Goal: Information Seeking & Learning: Learn about a topic

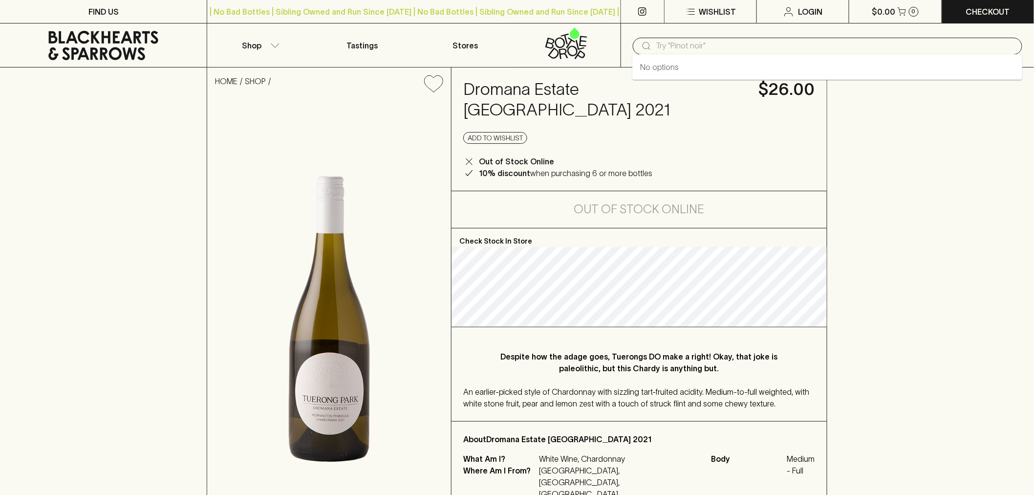
click at [751, 51] on input "text" at bounding box center [836, 46] width 358 height 16
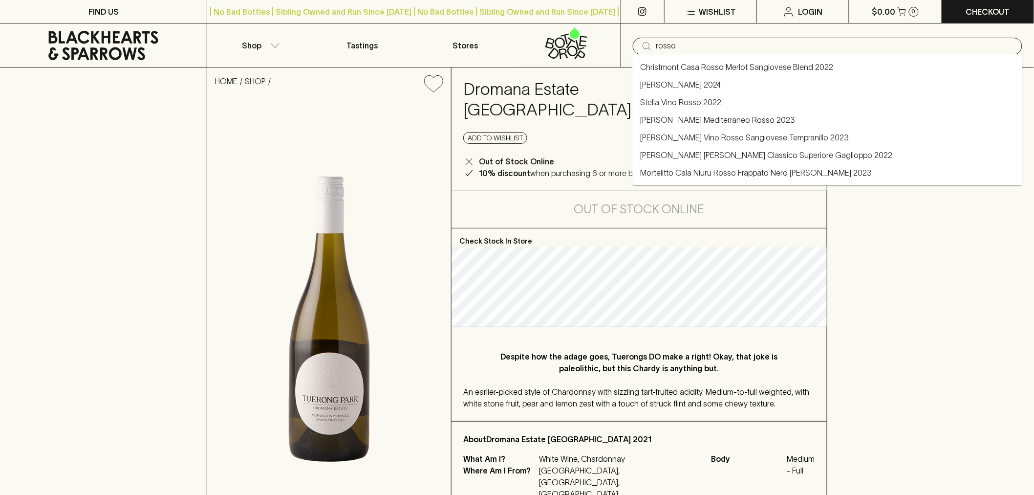
type input "rosso"
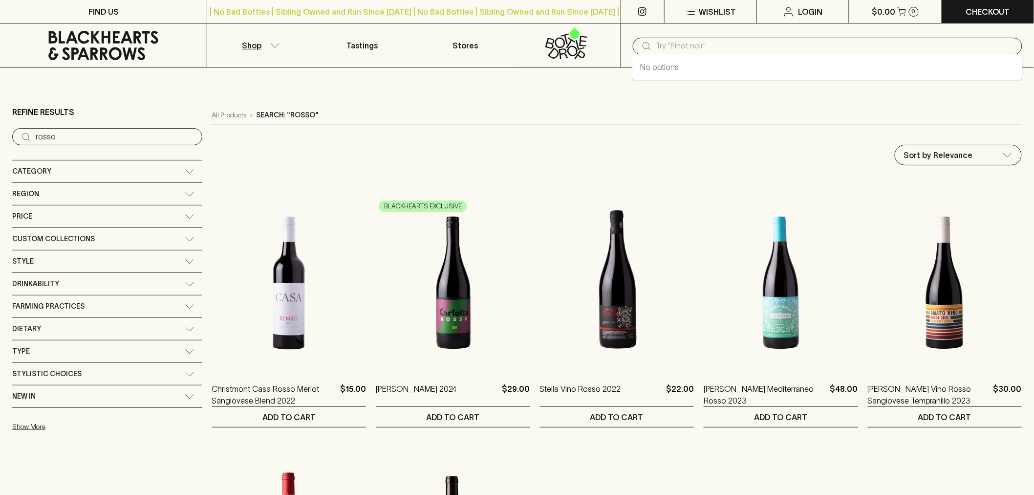
click at [681, 40] on input "text" at bounding box center [836, 46] width 358 height 16
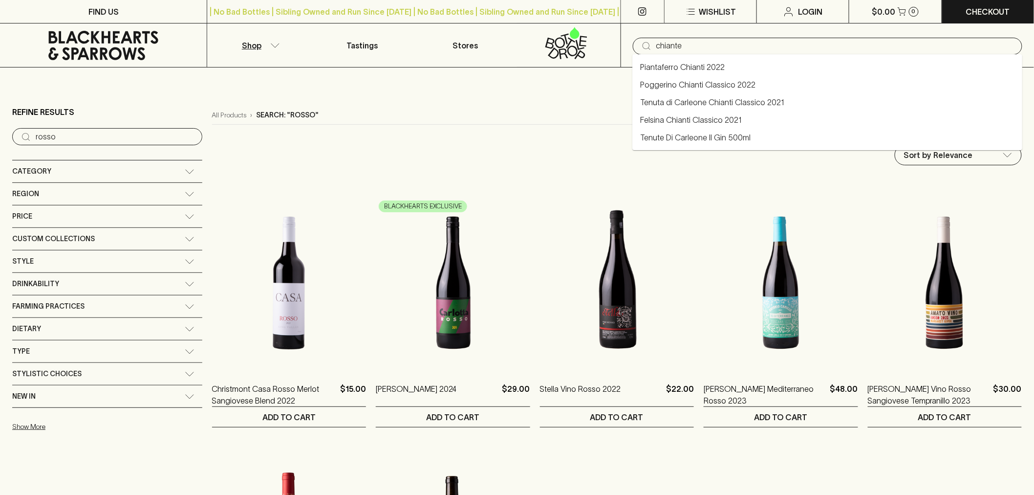
type input "chiante"
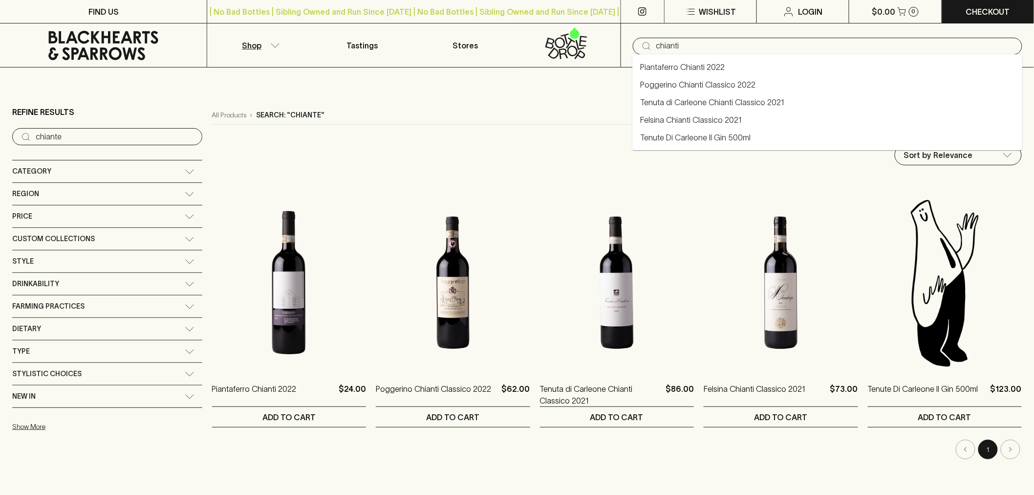
type input "chianti"
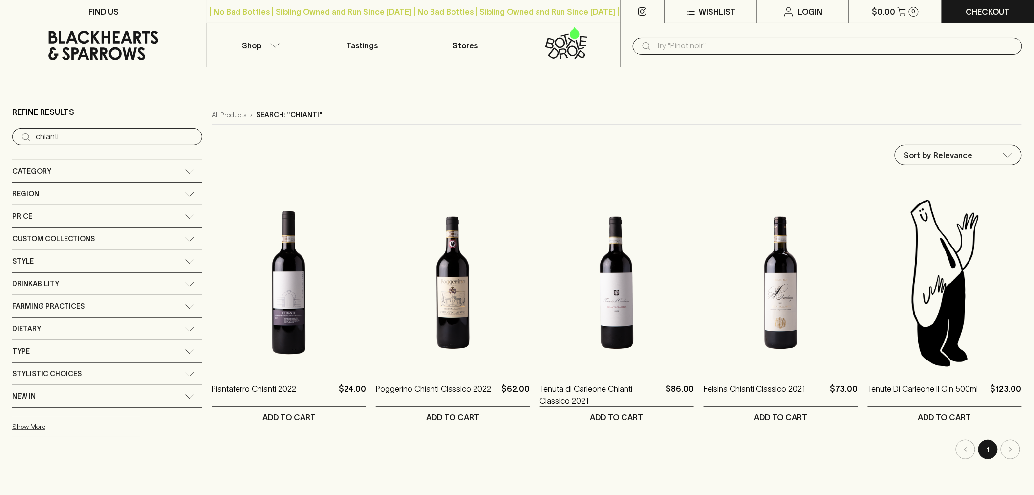
click at [67, 195] on div "Region" at bounding box center [98, 194] width 173 height 12
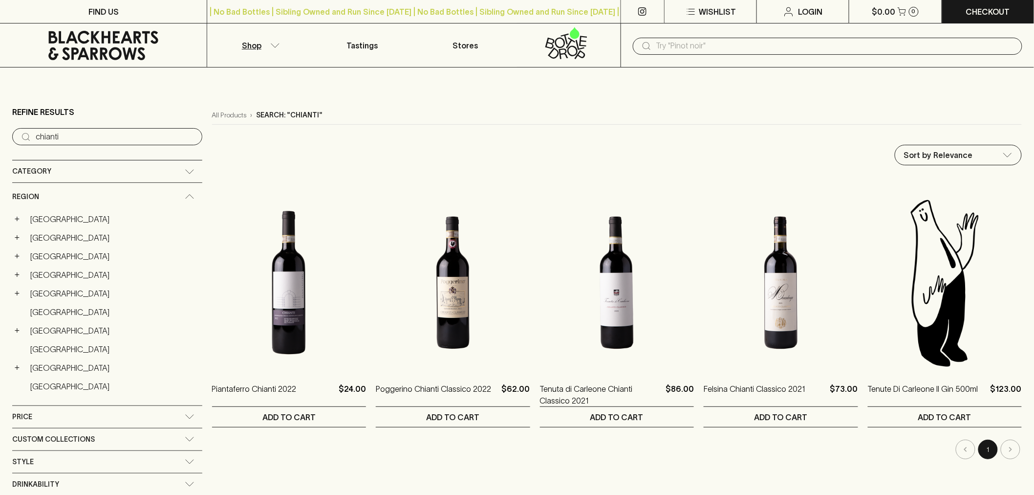
click at [122, 59] on icon at bounding box center [103, 45] width 192 height 29
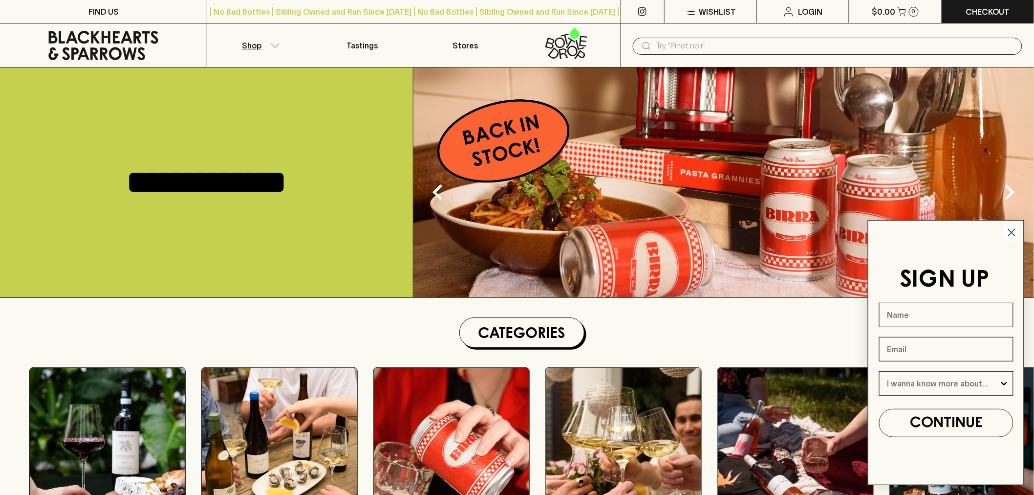
drag, startPoint x: 285, startPoint y: 37, endPoint x: 282, endPoint y: 42, distance: 5.9
click at [282, 42] on button "Shop" at bounding box center [258, 45] width 103 height 44
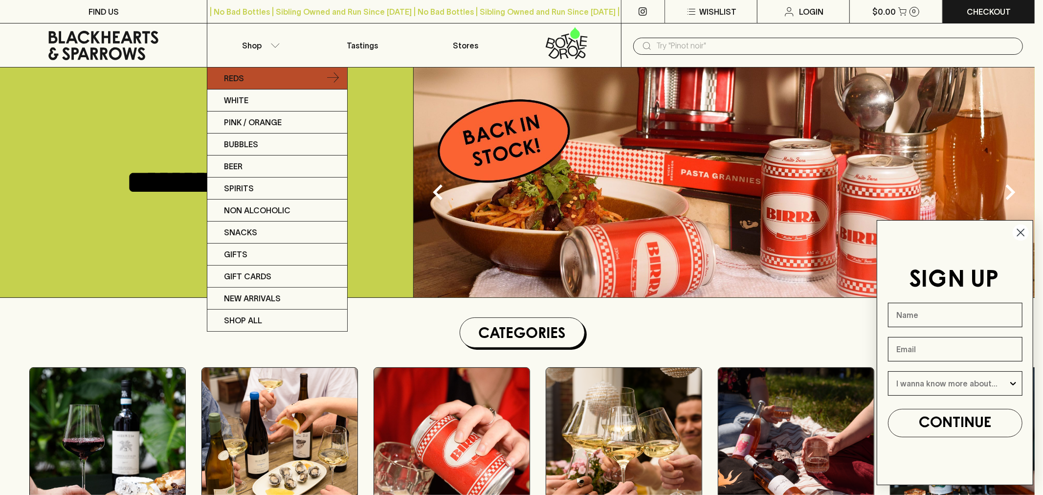
click at [256, 77] on link "Reds" at bounding box center [277, 78] width 140 height 22
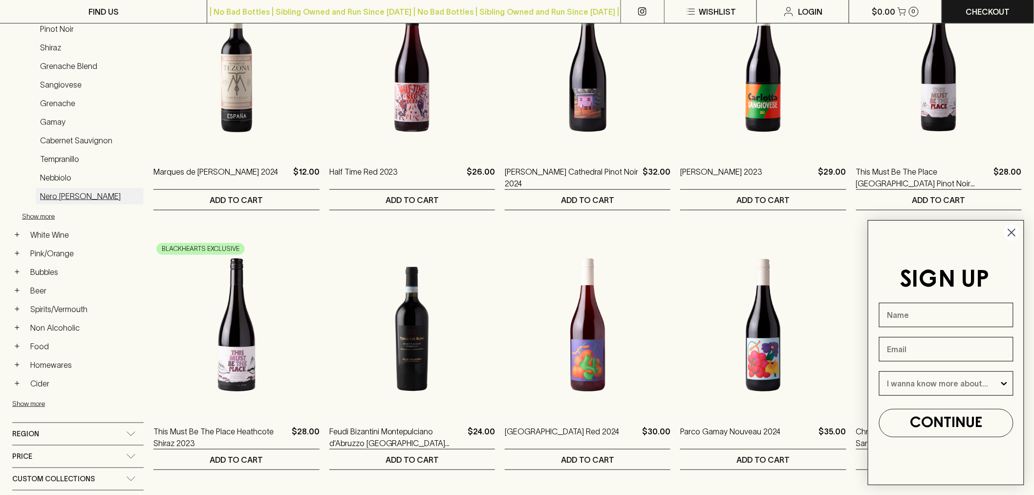
scroll to position [163, 0]
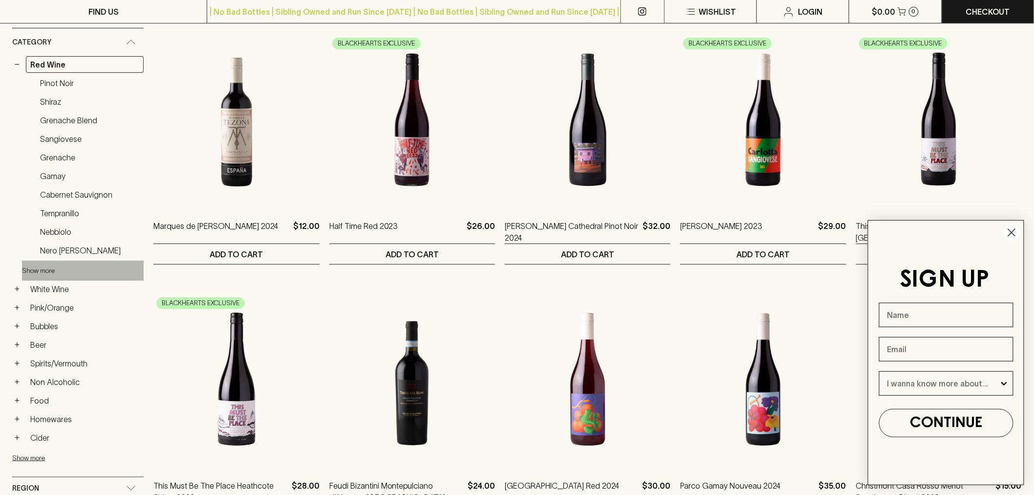
click at [43, 274] on button "Show more" at bounding box center [86, 271] width 128 height 20
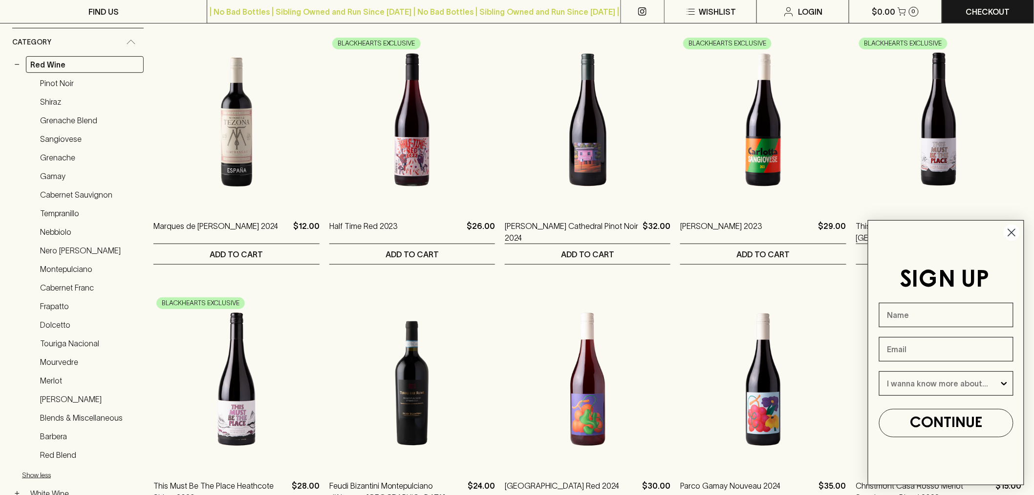
drag, startPoint x: 1008, startPoint y: 233, endPoint x: 973, endPoint y: 208, distance: 42.7
click at [1006, 231] on circle "Close dialog" at bounding box center [1012, 232] width 16 height 16
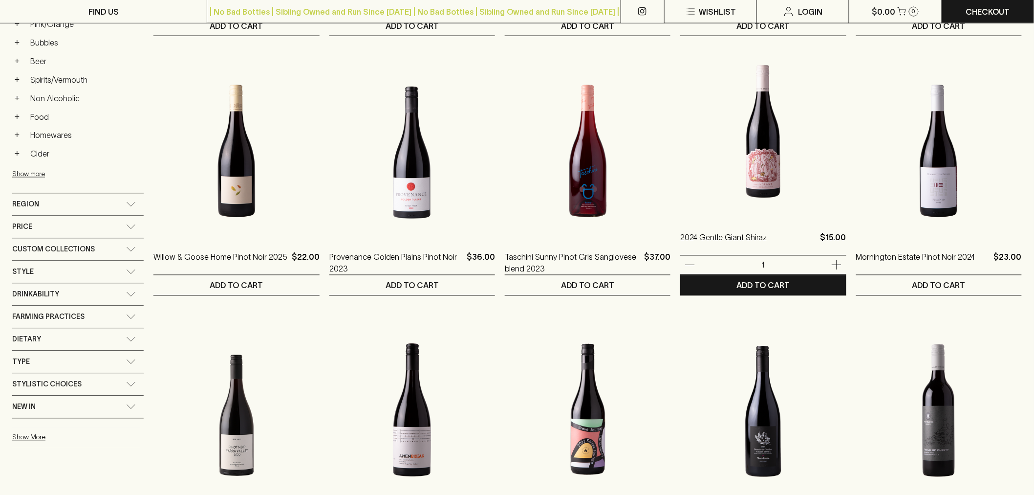
scroll to position [814, 0]
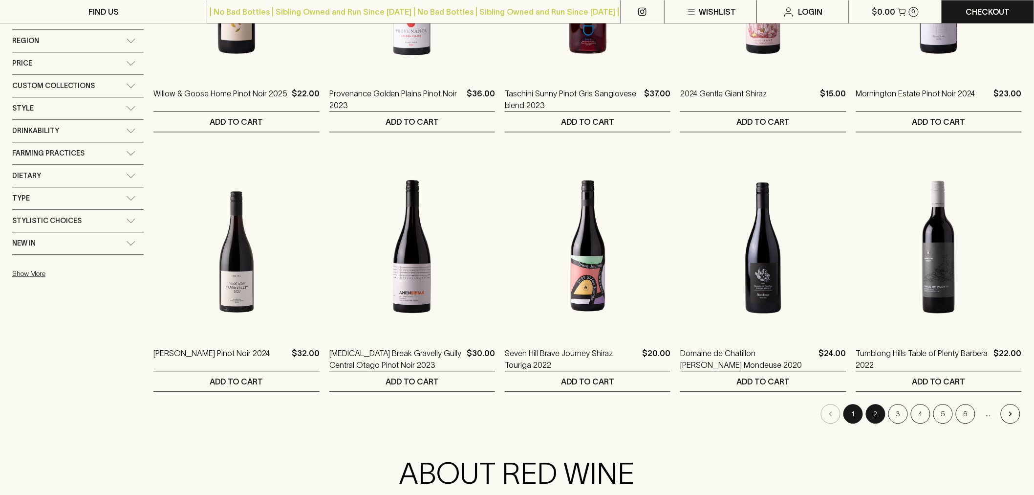
click at [871, 413] on button "2" at bounding box center [876, 414] width 20 height 20
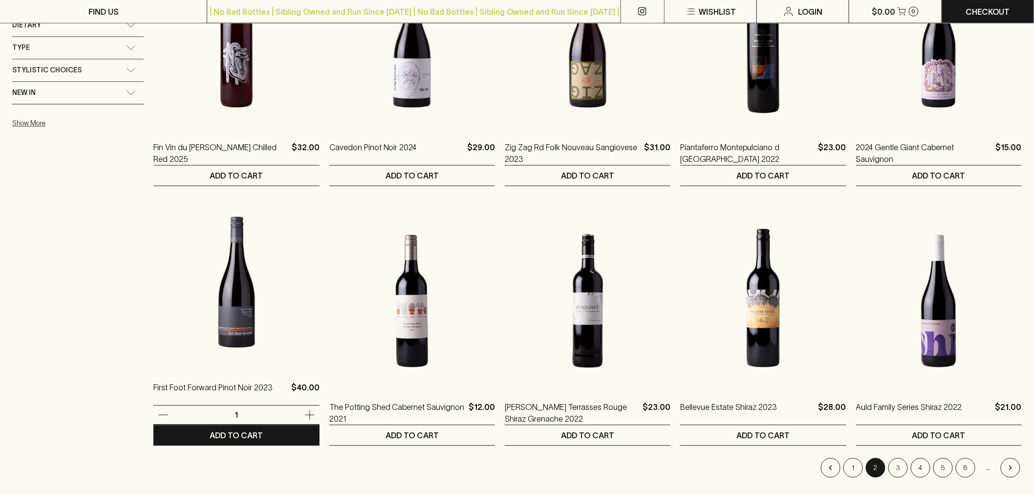
scroll to position [978, 0]
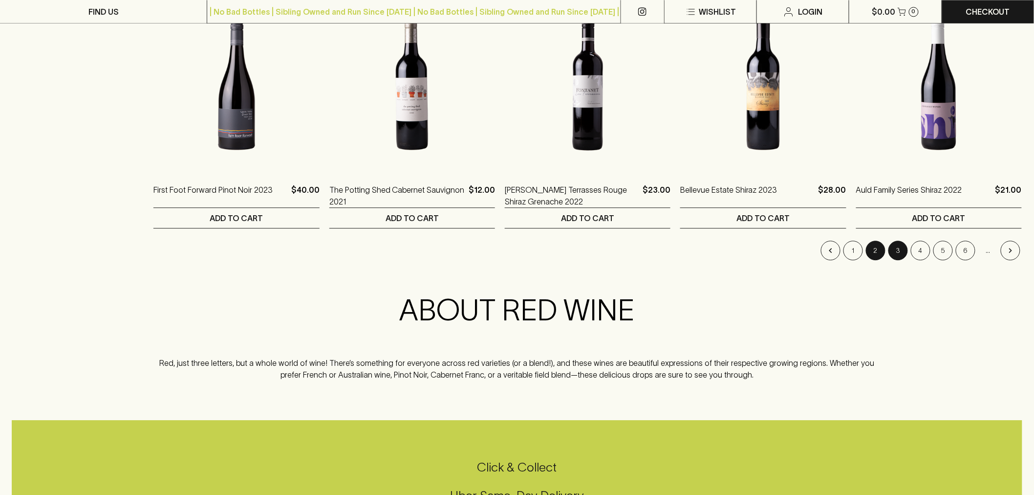
click at [896, 249] on button "3" at bounding box center [899, 251] width 20 height 20
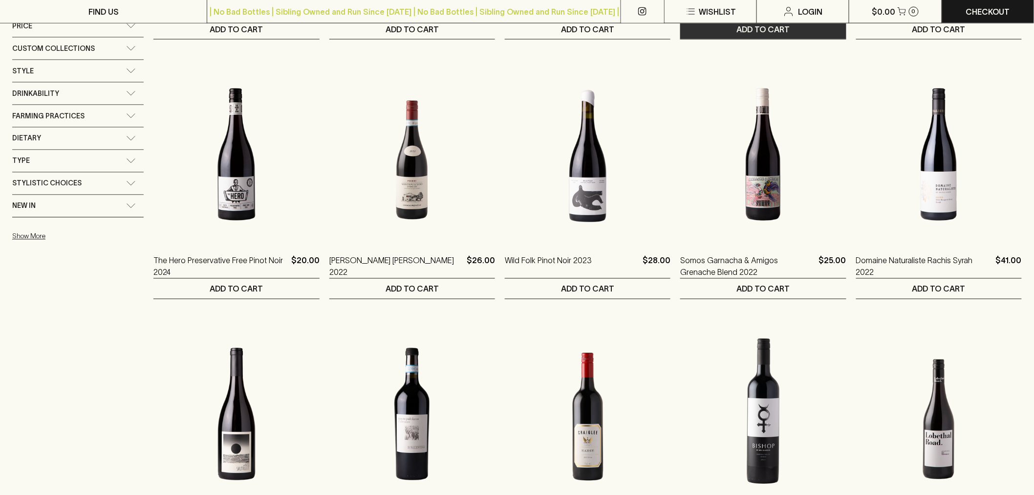
scroll to position [760, 0]
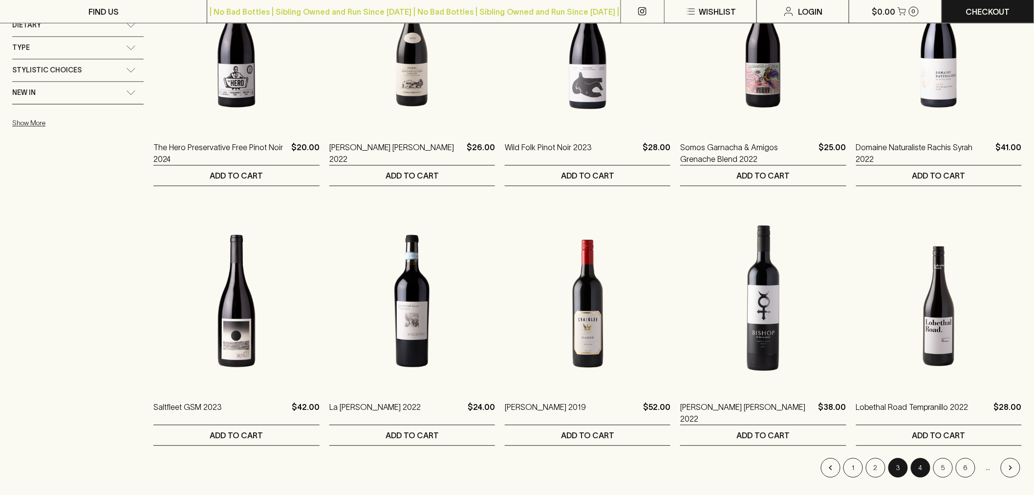
click at [918, 469] on button "4" at bounding box center [921, 468] width 20 height 20
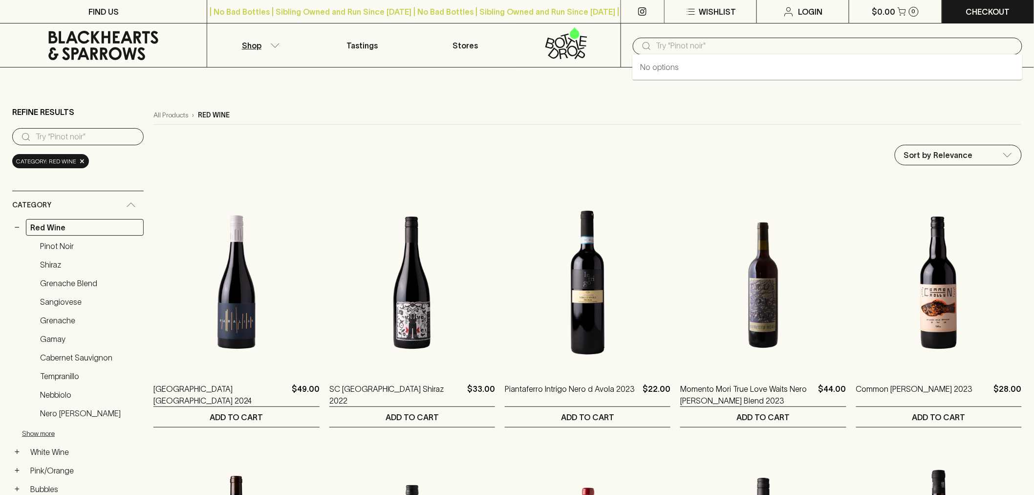
click at [807, 50] on input "text" at bounding box center [836, 46] width 358 height 16
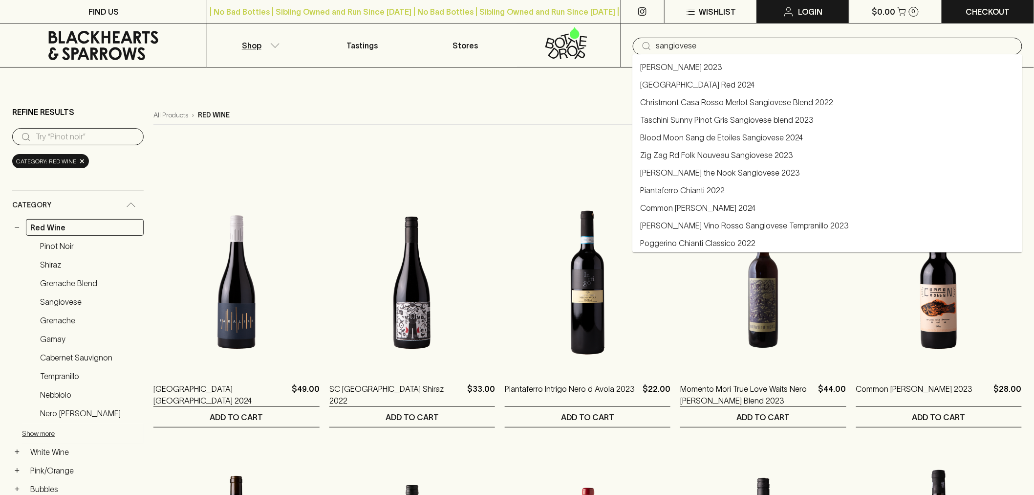
type input "sangiovese"
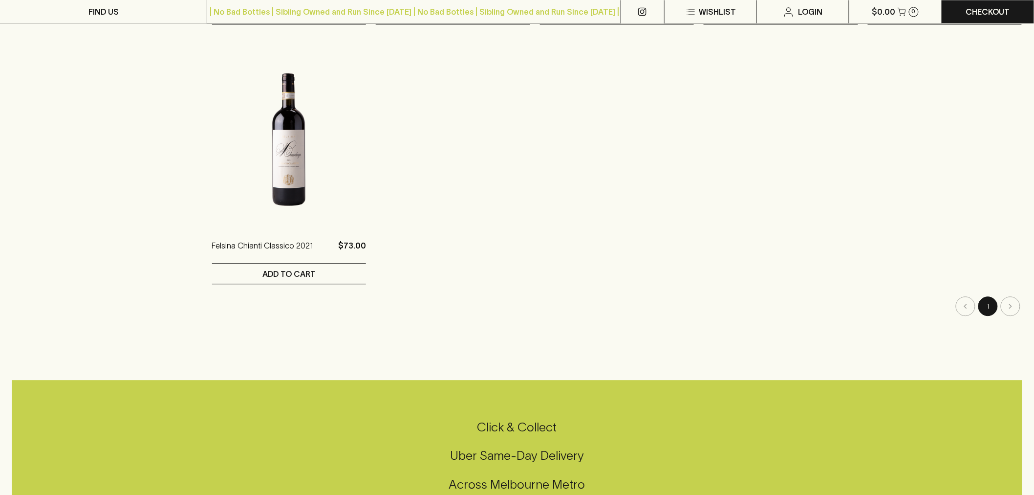
scroll to position [923, 0]
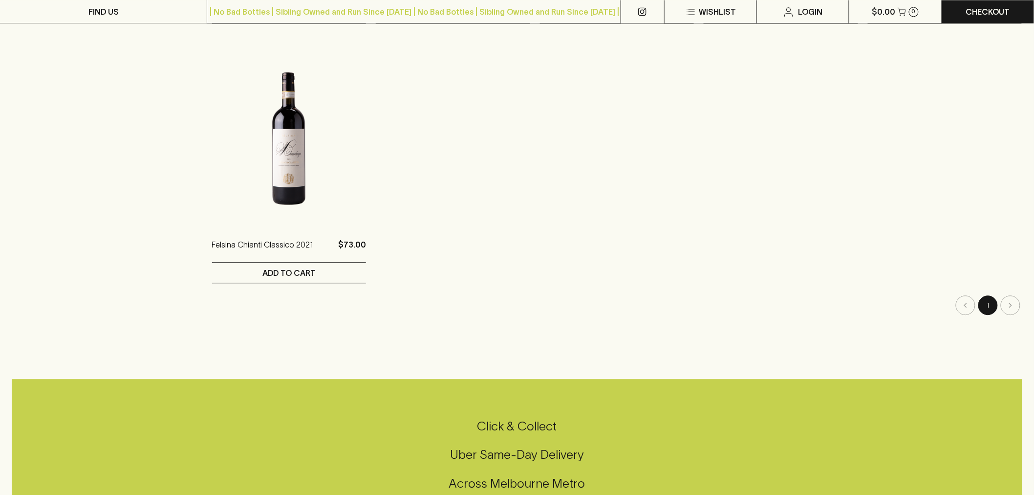
drag, startPoint x: 1020, startPoint y: 297, endPoint x: 963, endPoint y: 262, distance: 66.9
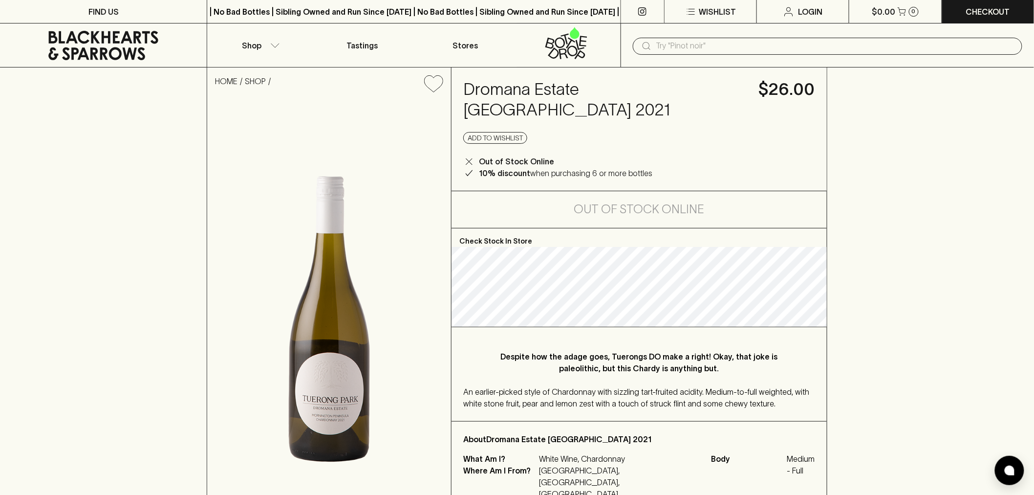
click at [138, 52] on icon at bounding box center [103, 45] width 192 height 29
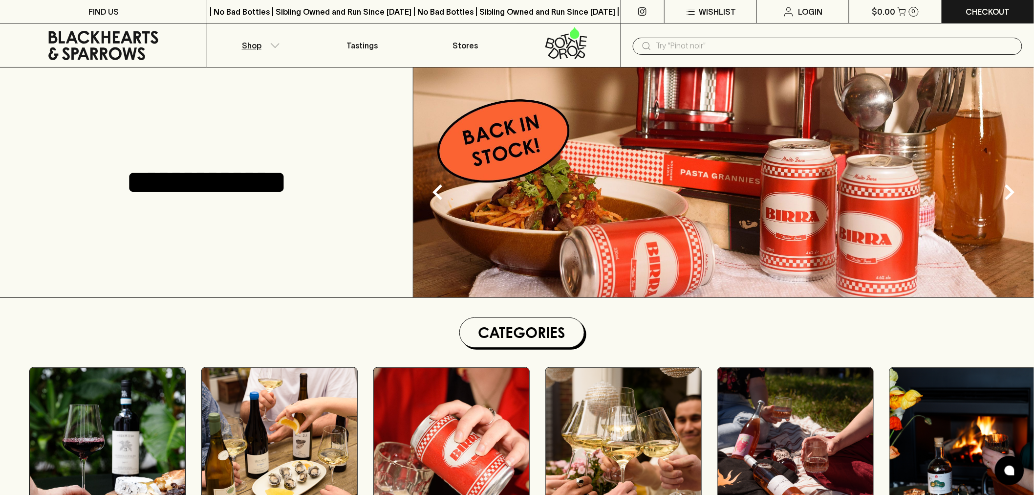
click at [243, 38] on button "Shop" at bounding box center [258, 45] width 103 height 44
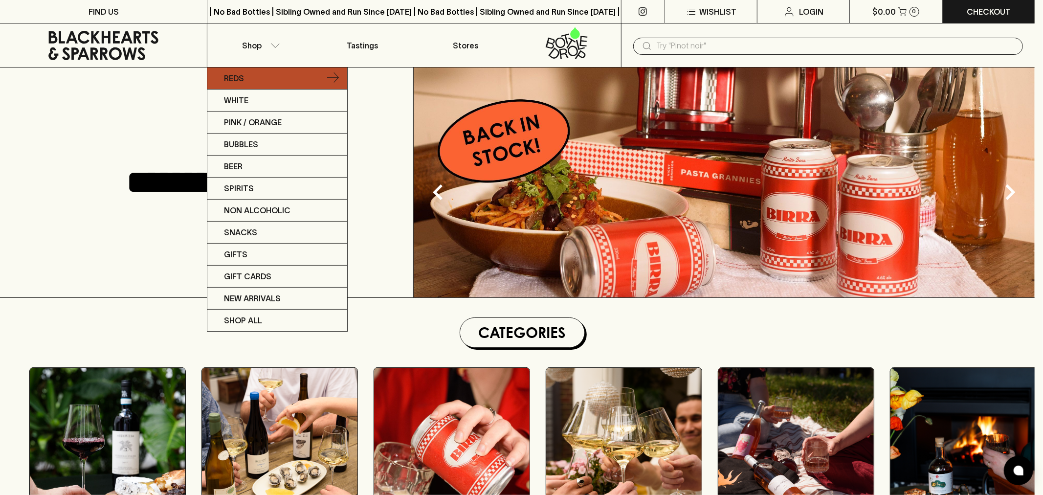
click at [257, 75] on link "Reds" at bounding box center [277, 78] width 140 height 22
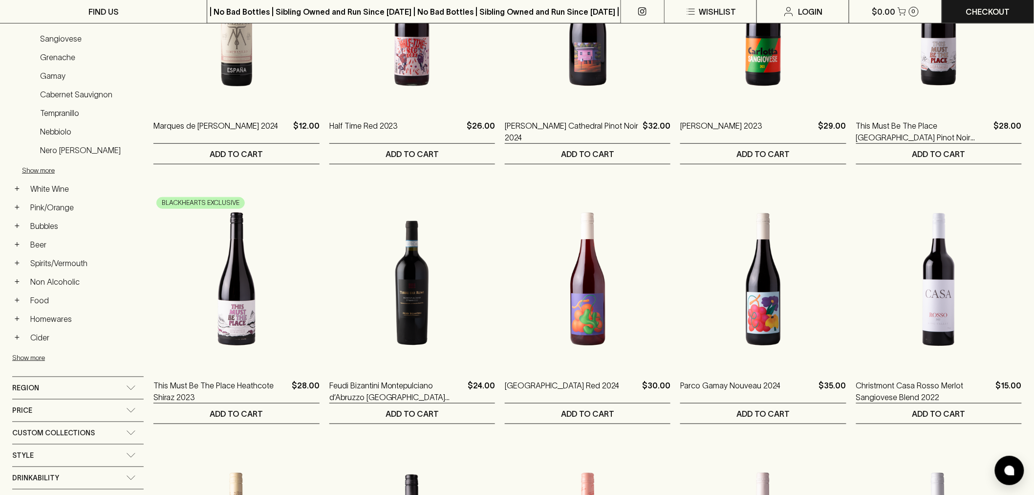
scroll to position [326, 0]
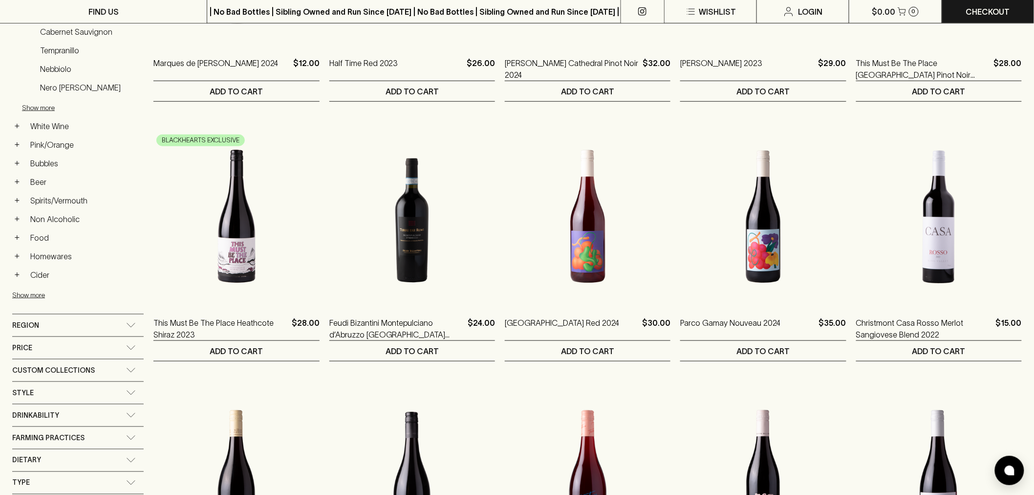
click at [119, 327] on div "Region" at bounding box center [69, 325] width 114 height 12
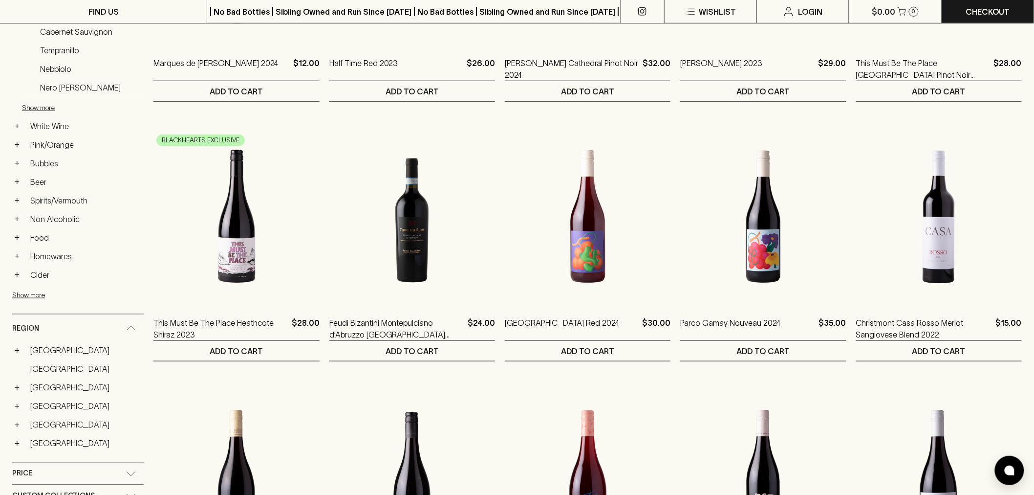
drag, startPoint x: 43, startPoint y: 448, endPoint x: 331, endPoint y: 312, distance: 318.8
click at [43, 446] on link "[GEOGRAPHIC_DATA]" at bounding box center [85, 443] width 118 height 17
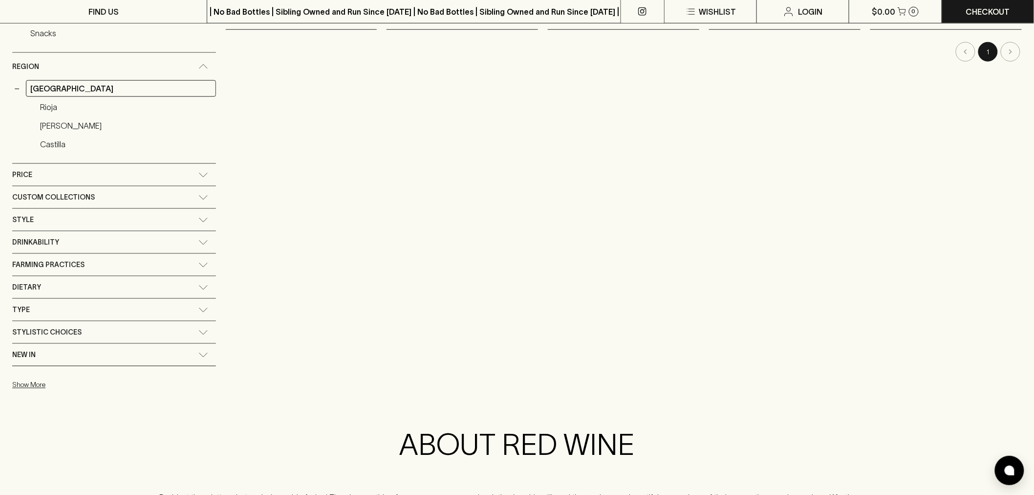
scroll to position [180, 0]
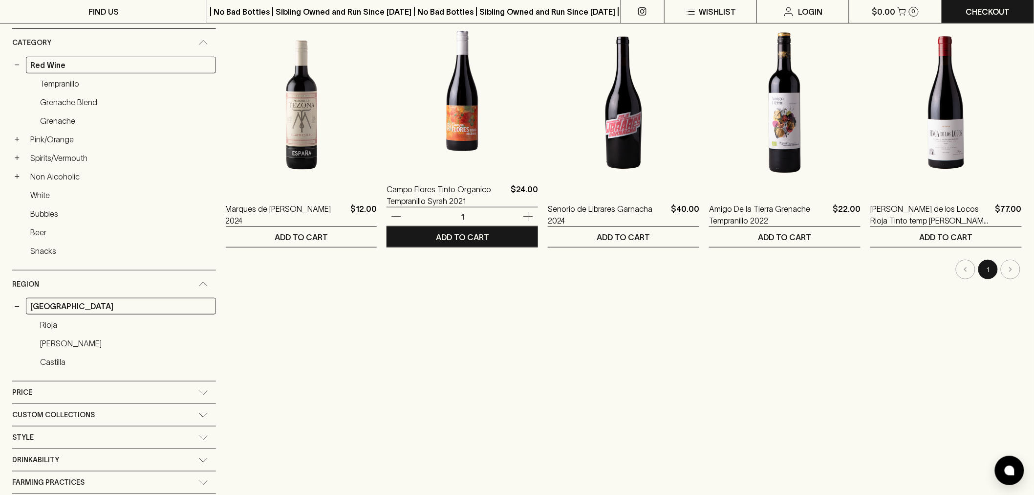
click at [431, 92] on img at bounding box center [463, 83] width 152 height 171
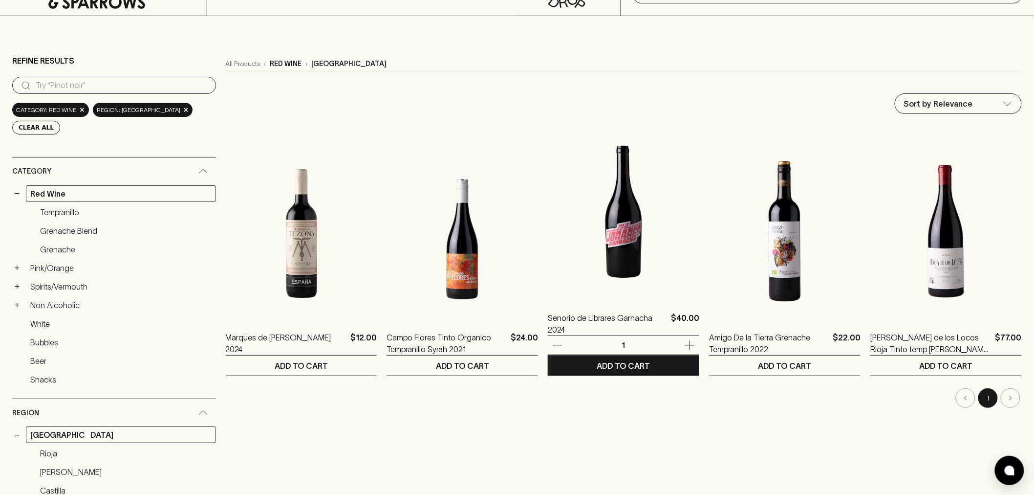
scroll to position [54, 0]
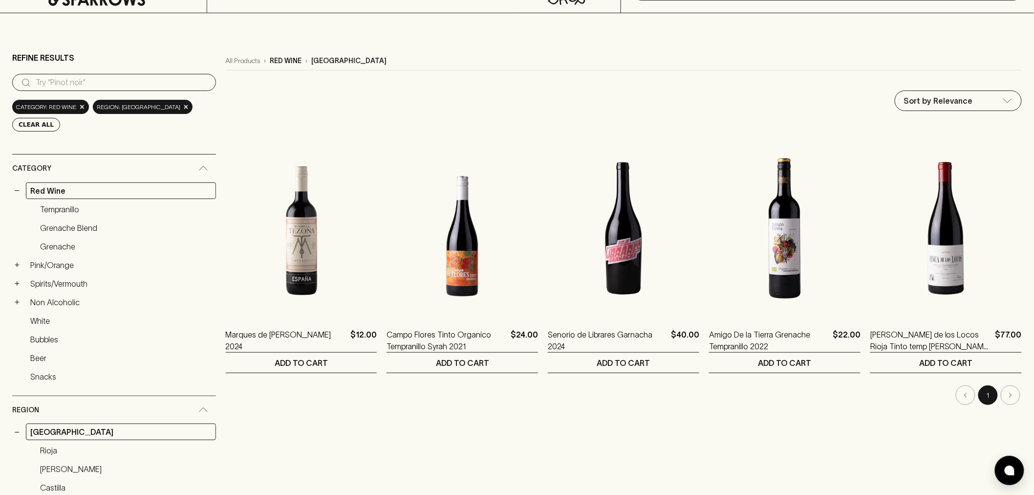
click at [981, 396] on button "1" at bounding box center [989, 395] width 20 height 20
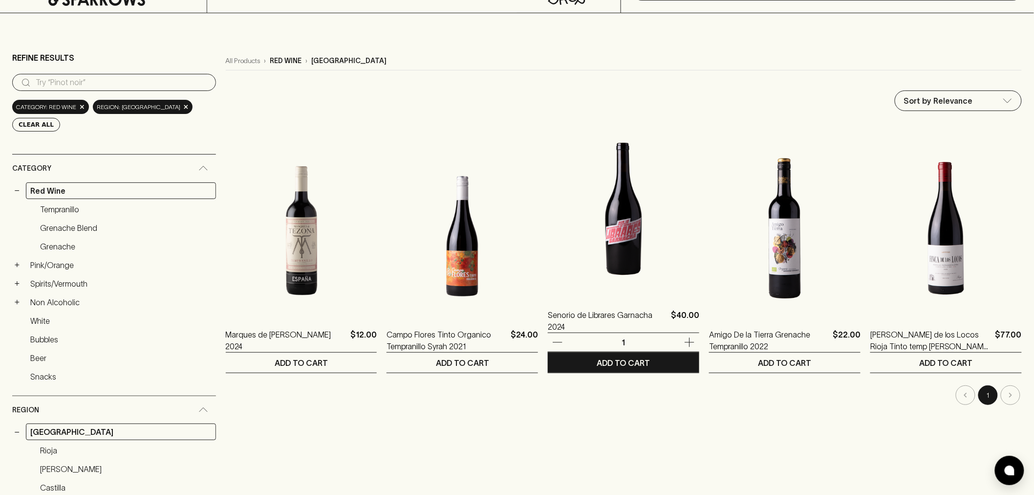
click at [598, 226] on img at bounding box center [624, 208] width 152 height 171
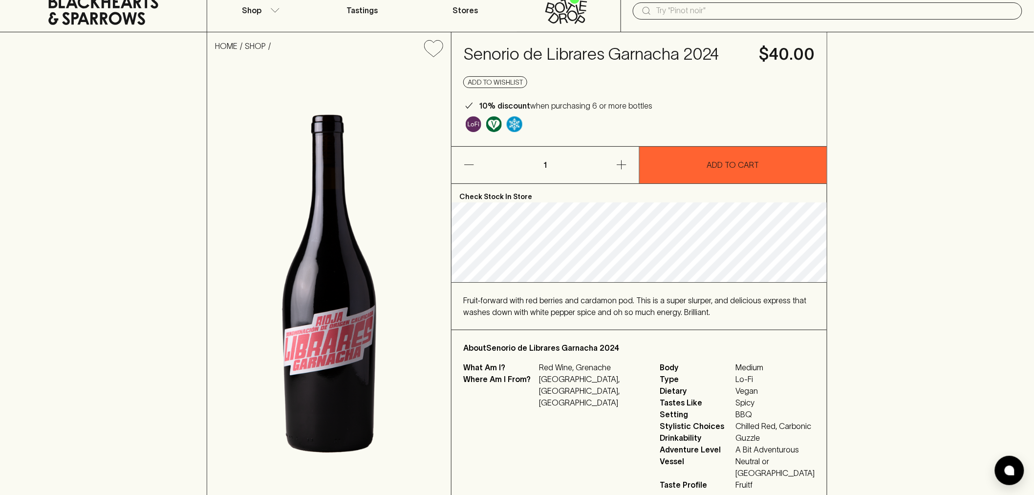
scroll to position [54, 0]
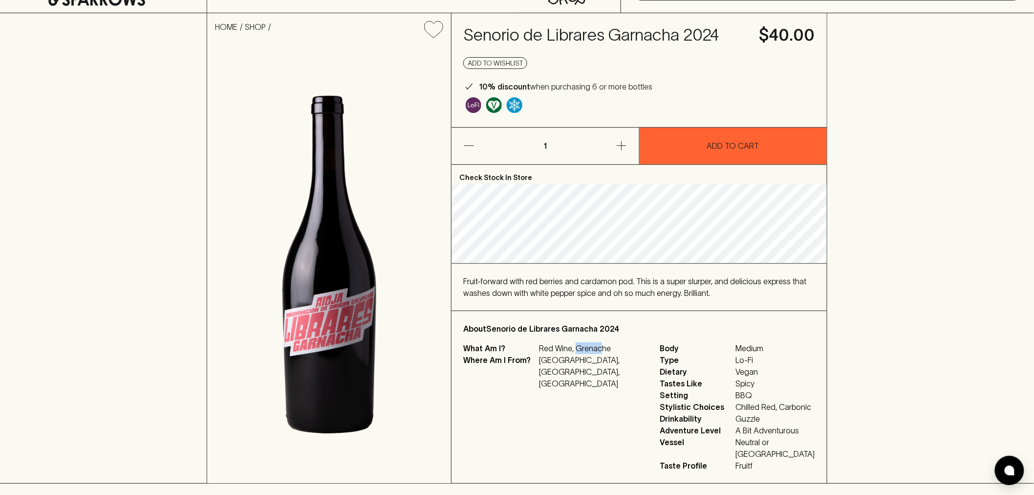
drag, startPoint x: 575, startPoint y: 348, endPoint x: 602, endPoint y: 350, distance: 27.5
click at [602, 350] on p "Red Wine, Grenache" at bounding box center [593, 348] width 109 height 12
click at [770, 352] on span "Medium" at bounding box center [775, 348] width 79 height 12
